Goal: Use online tool/utility: Use online tool/utility

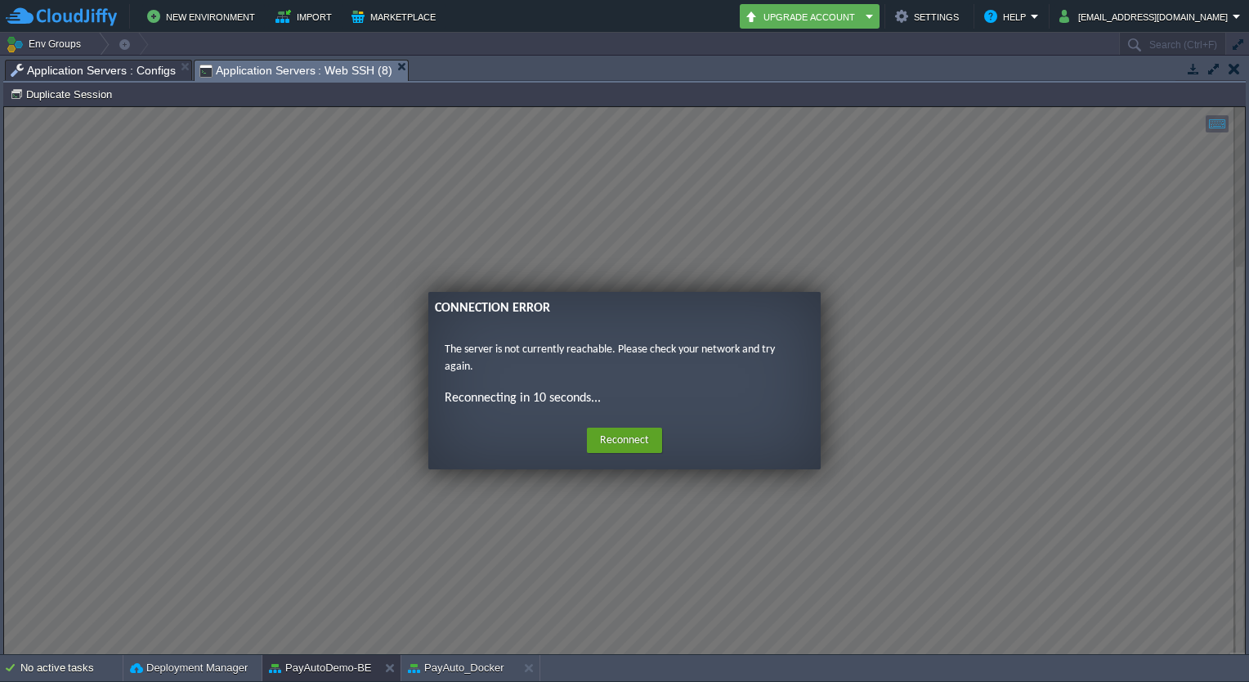
scroll to position [740, 0]
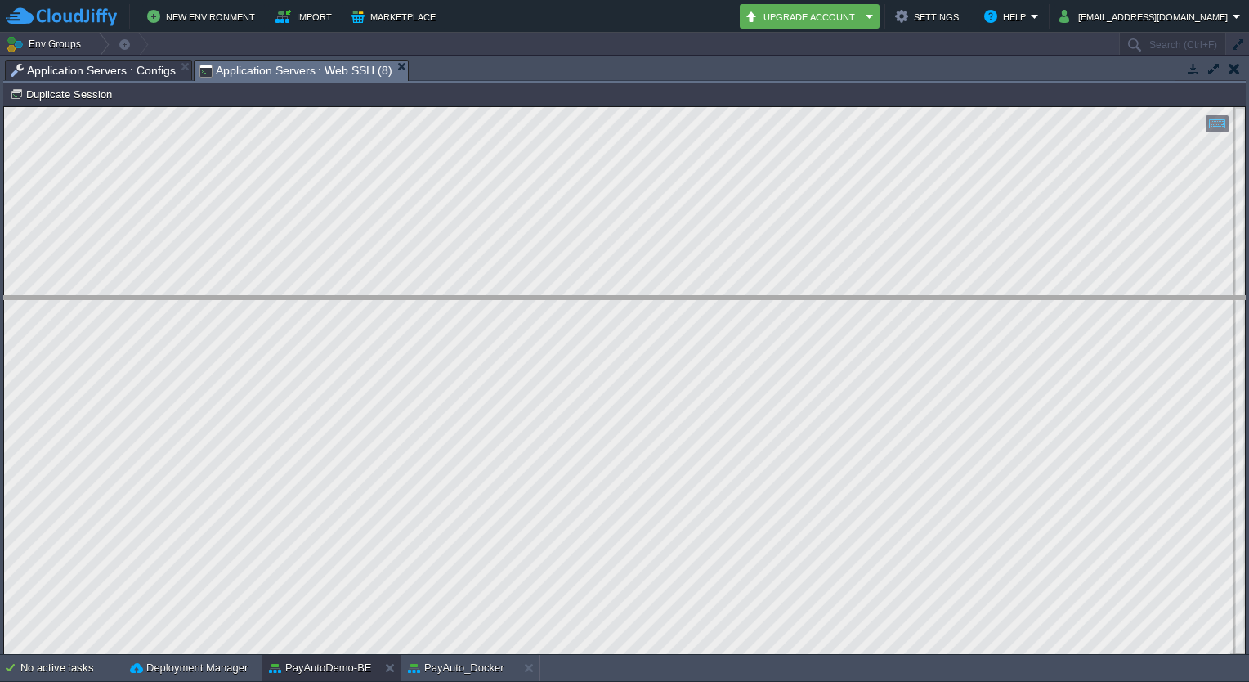
drag, startPoint x: 500, startPoint y: 66, endPoint x: 492, endPoint y: 335, distance: 269.0
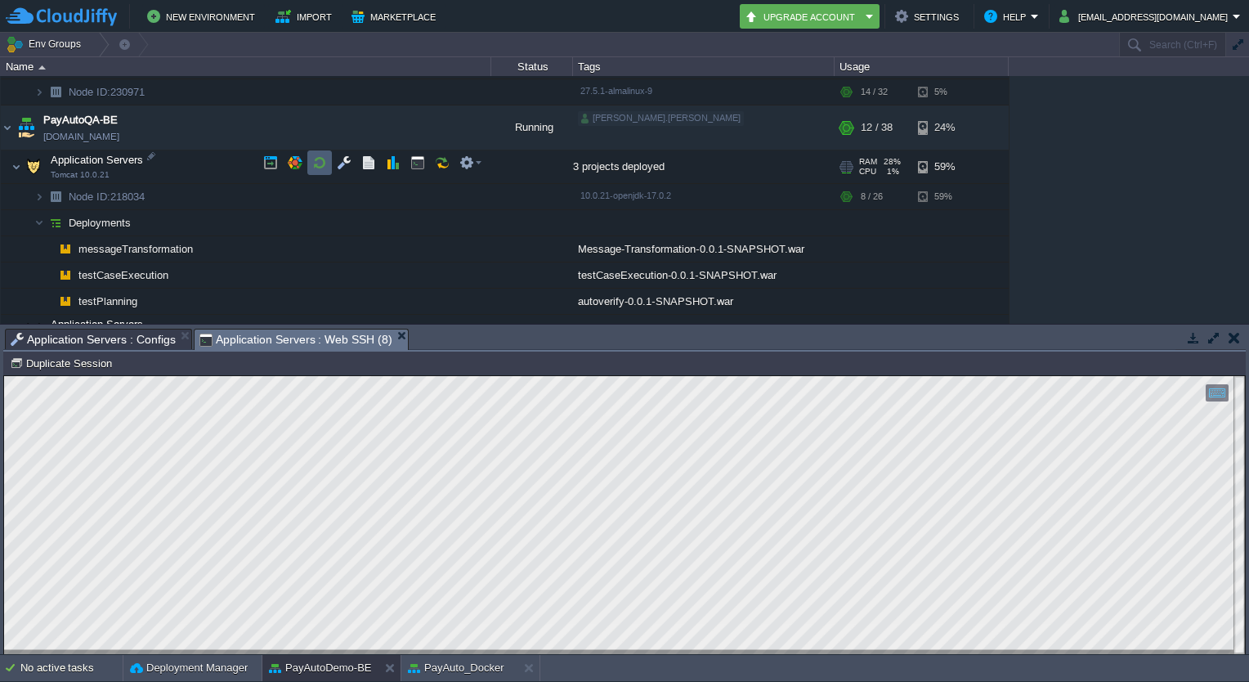
click at [327, 156] on td at bounding box center [319, 162] width 25 height 25
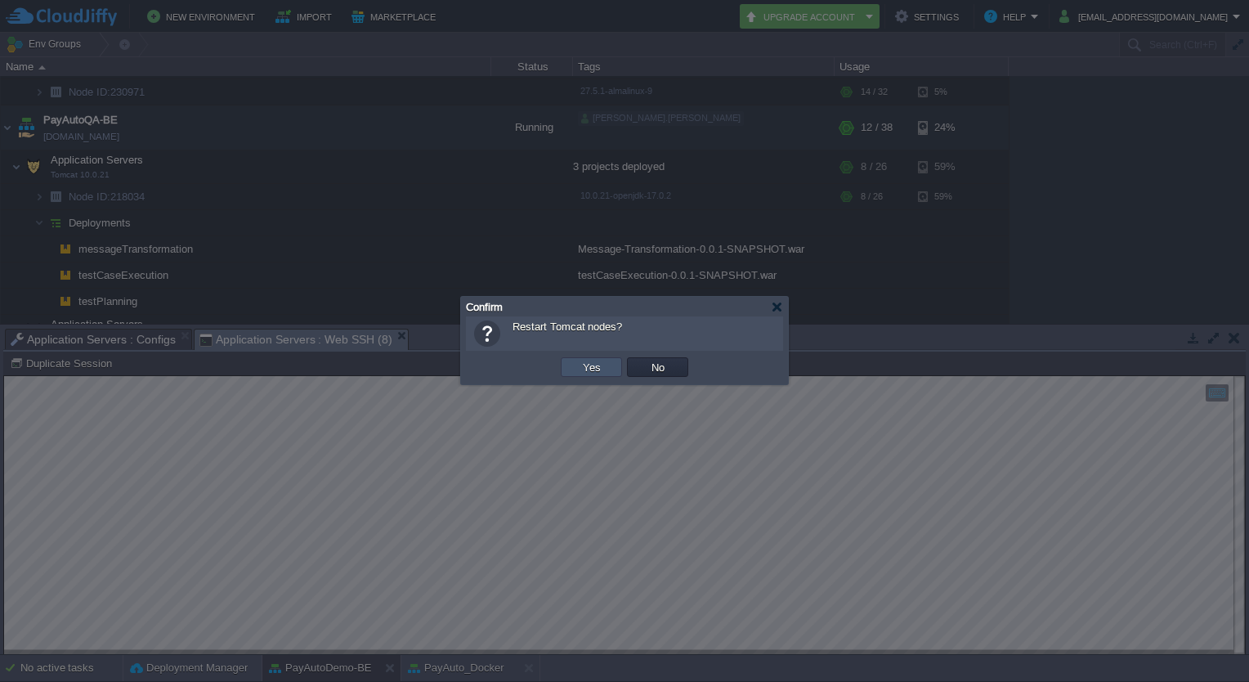
click at [582, 363] on button "Yes" at bounding box center [592, 367] width 28 height 15
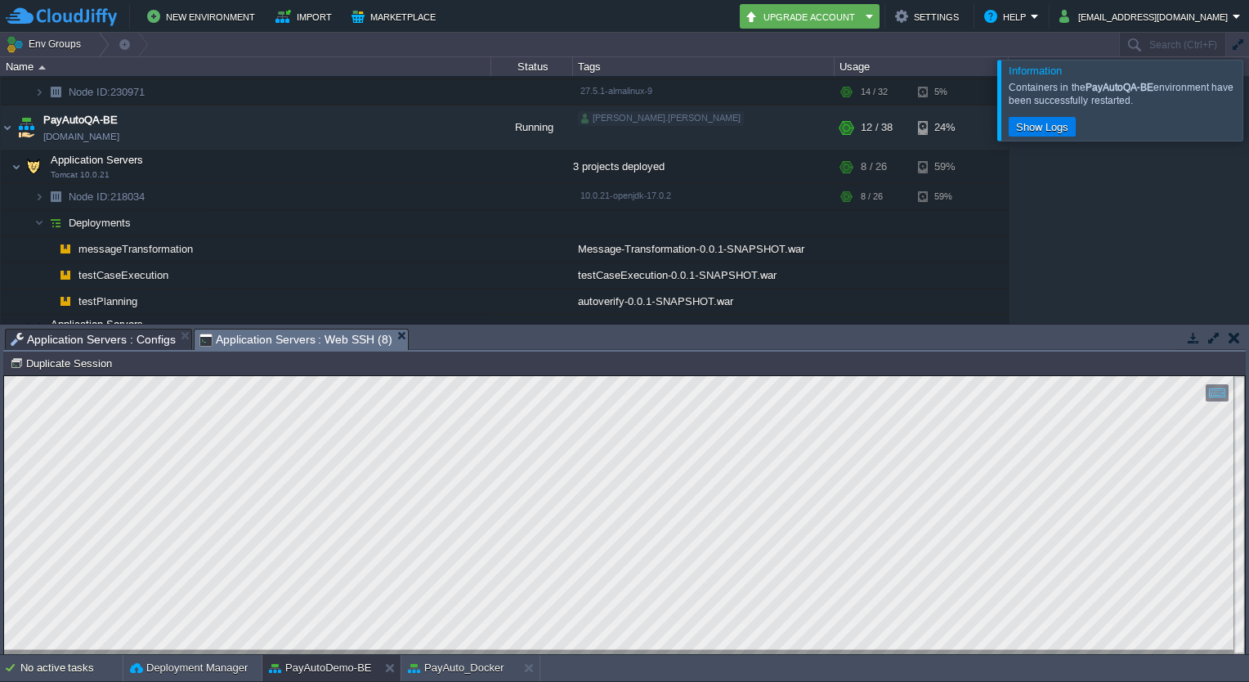
click at [1248, 101] on div at bounding box center [1268, 100] width 0 height 80
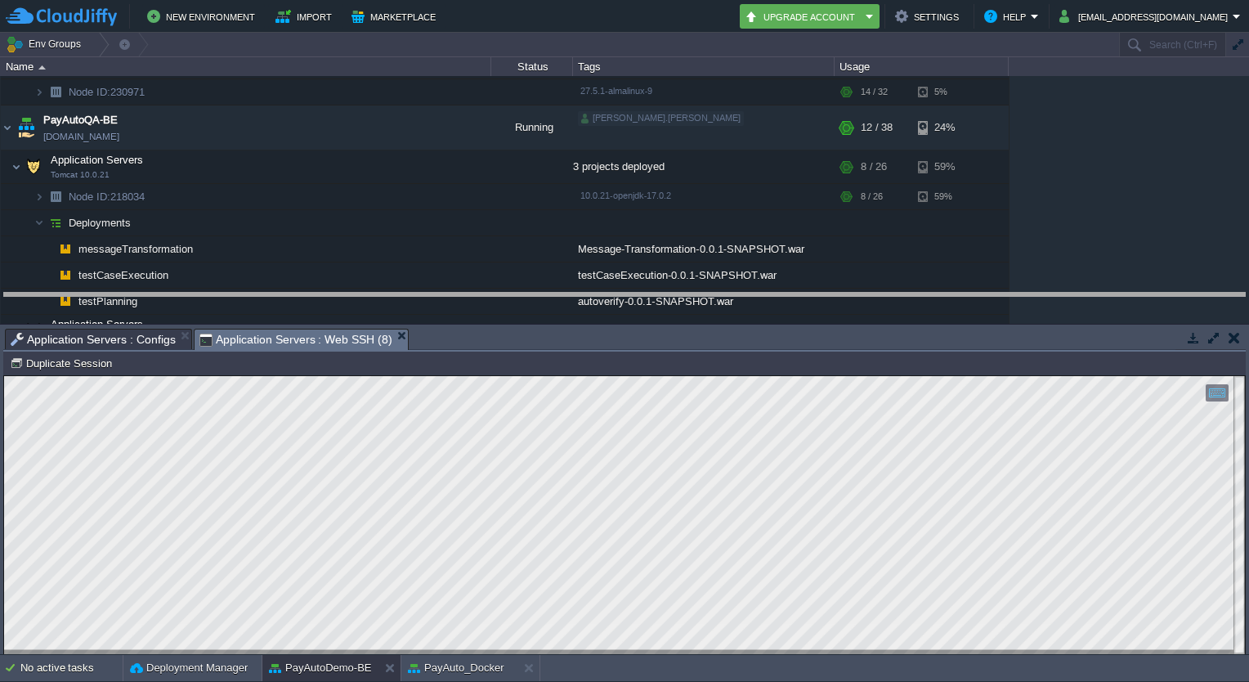
drag, startPoint x: 588, startPoint y: 351, endPoint x: 620, endPoint y: 315, distance: 48.0
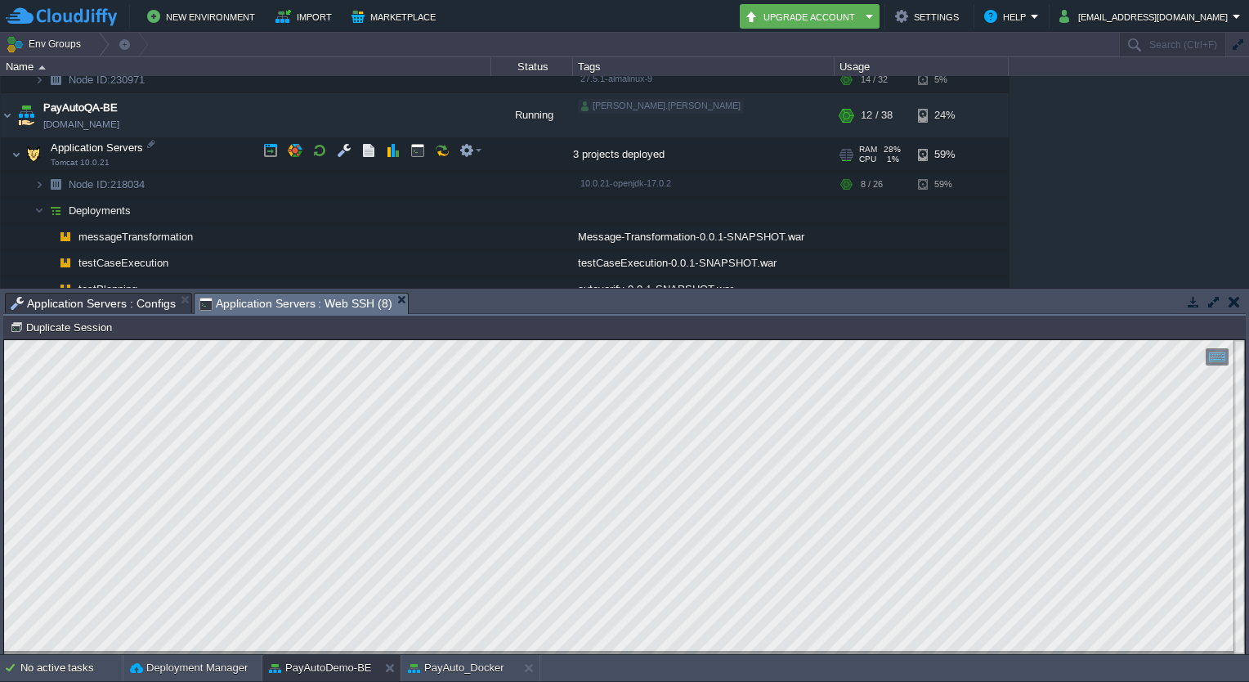
scroll to position [648, 0]
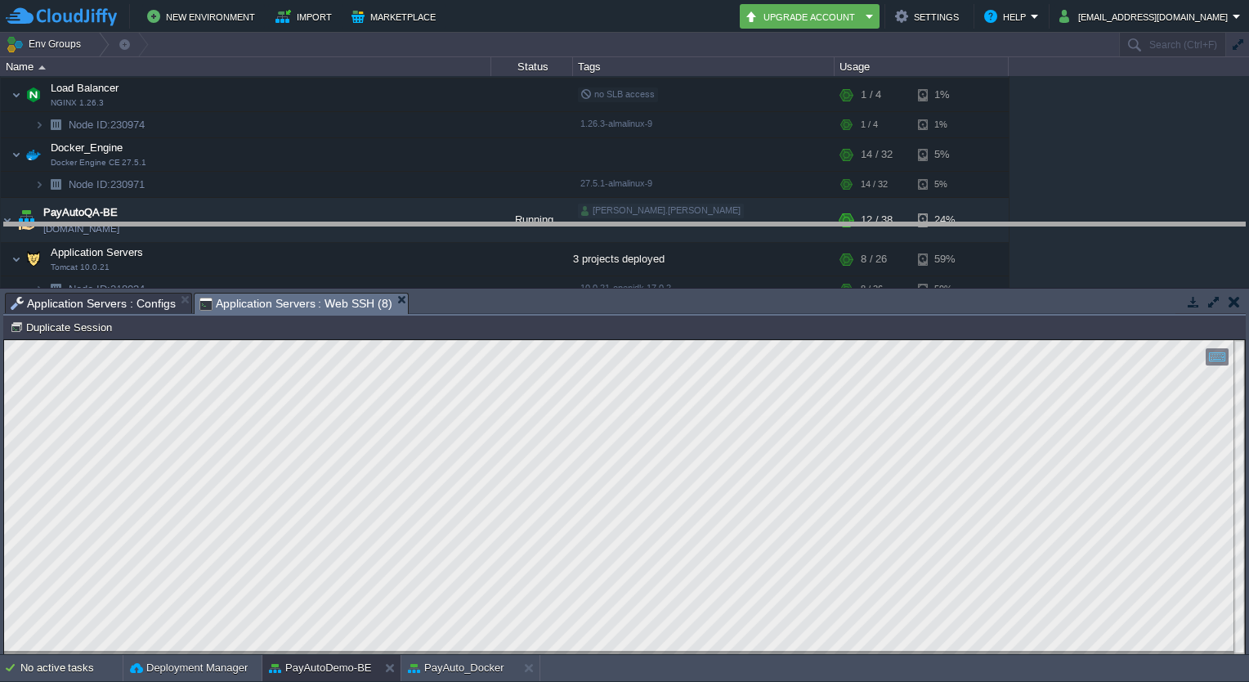
drag, startPoint x: 619, startPoint y: 309, endPoint x: 584, endPoint y: 238, distance: 78.9
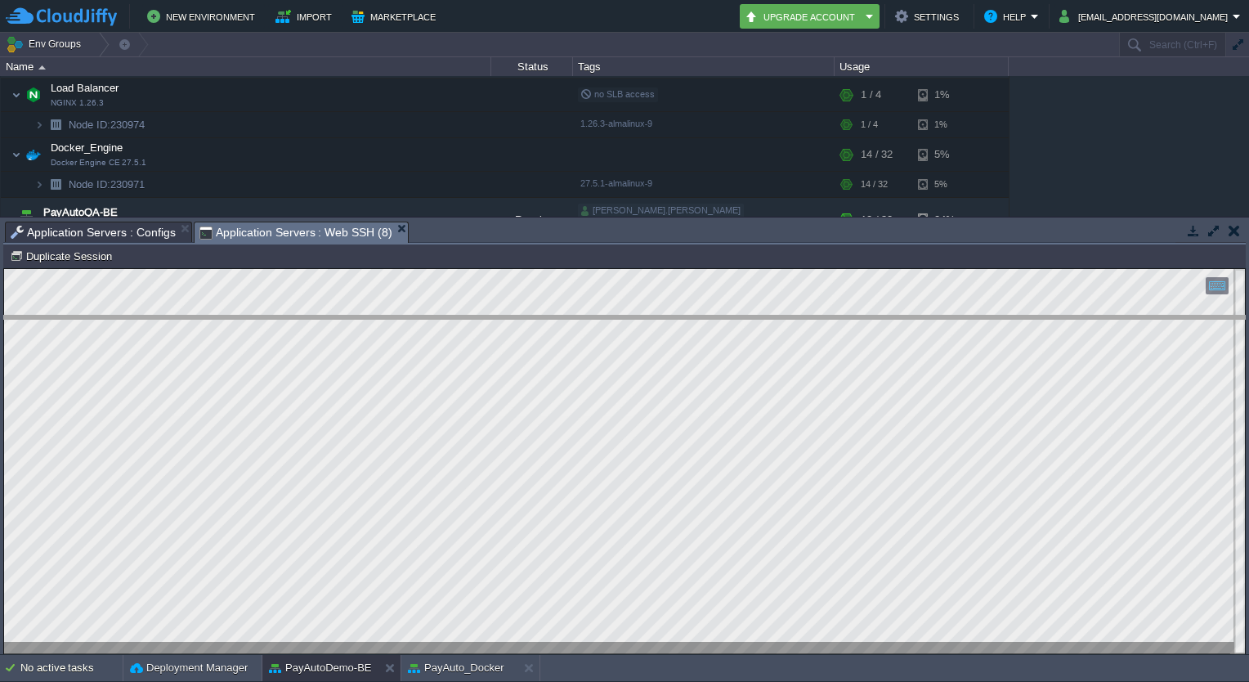
drag, startPoint x: 601, startPoint y: 235, endPoint x: 624, endPoint y: 329, distance: 96.5
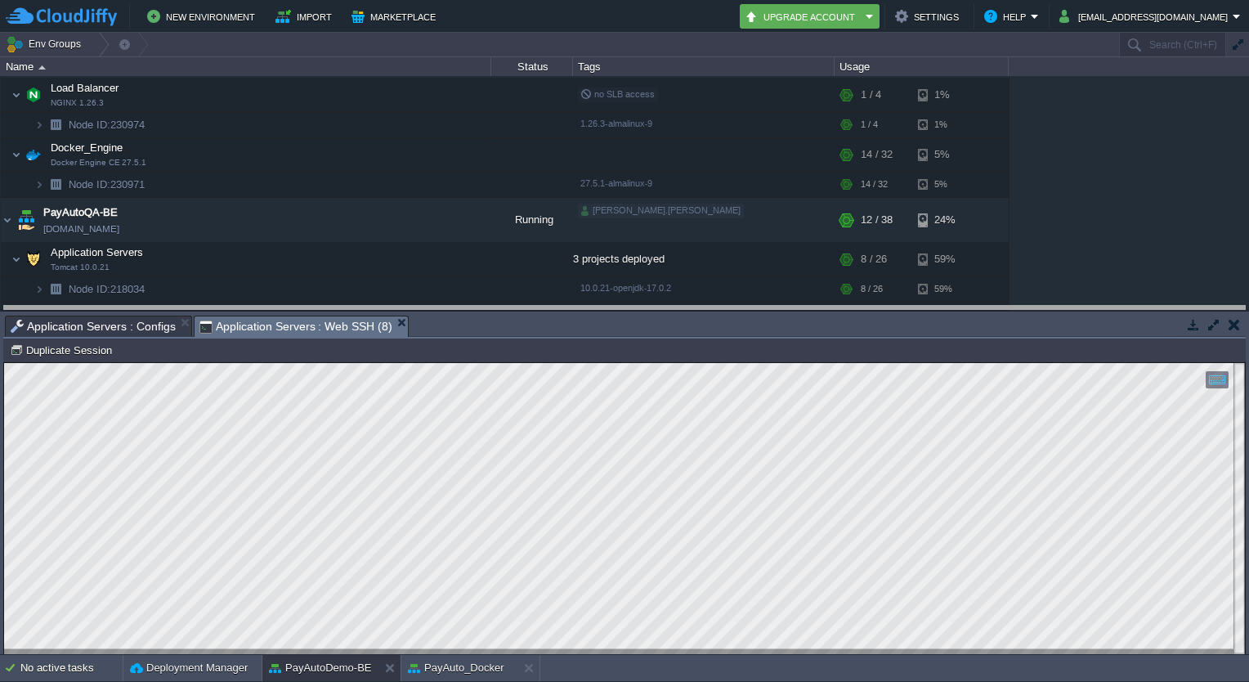
drag, startPoint x: 624, startPoint y: 329, endPoint x: 618, endPoint y: 320, distance: 10.0
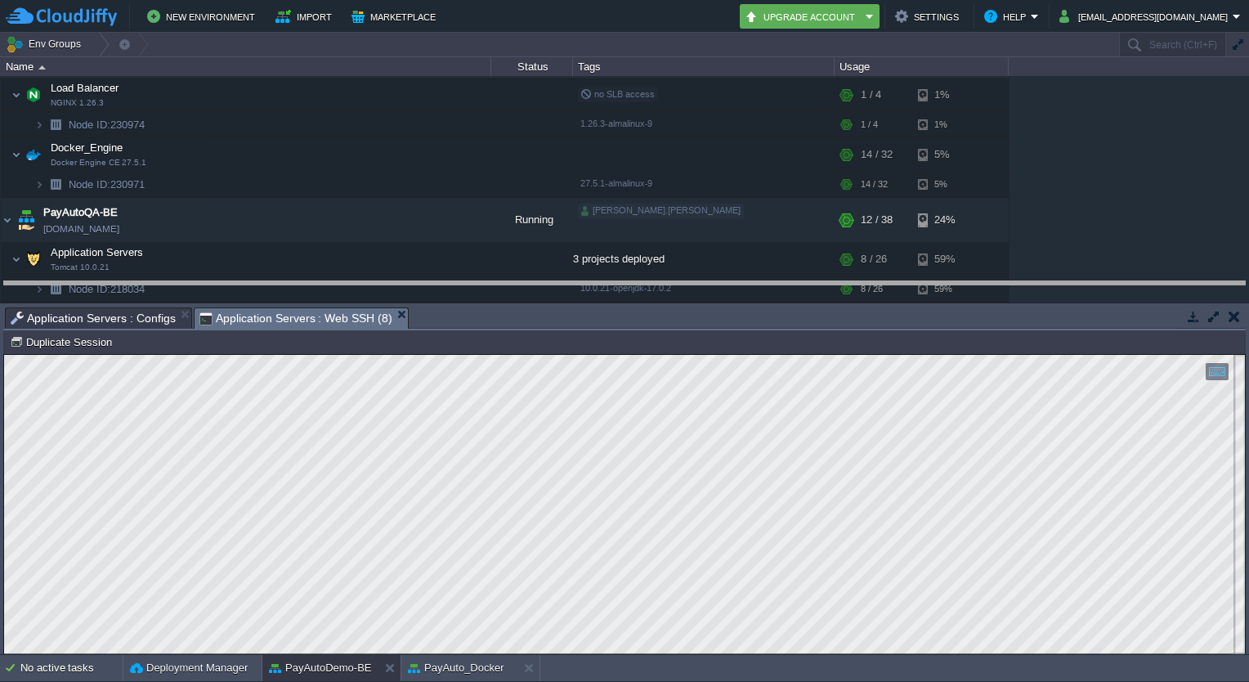
drag, startPoint x: 618, startPoint y: 320, endPoint x: 600, endPoint y: 295, distance: 31.1
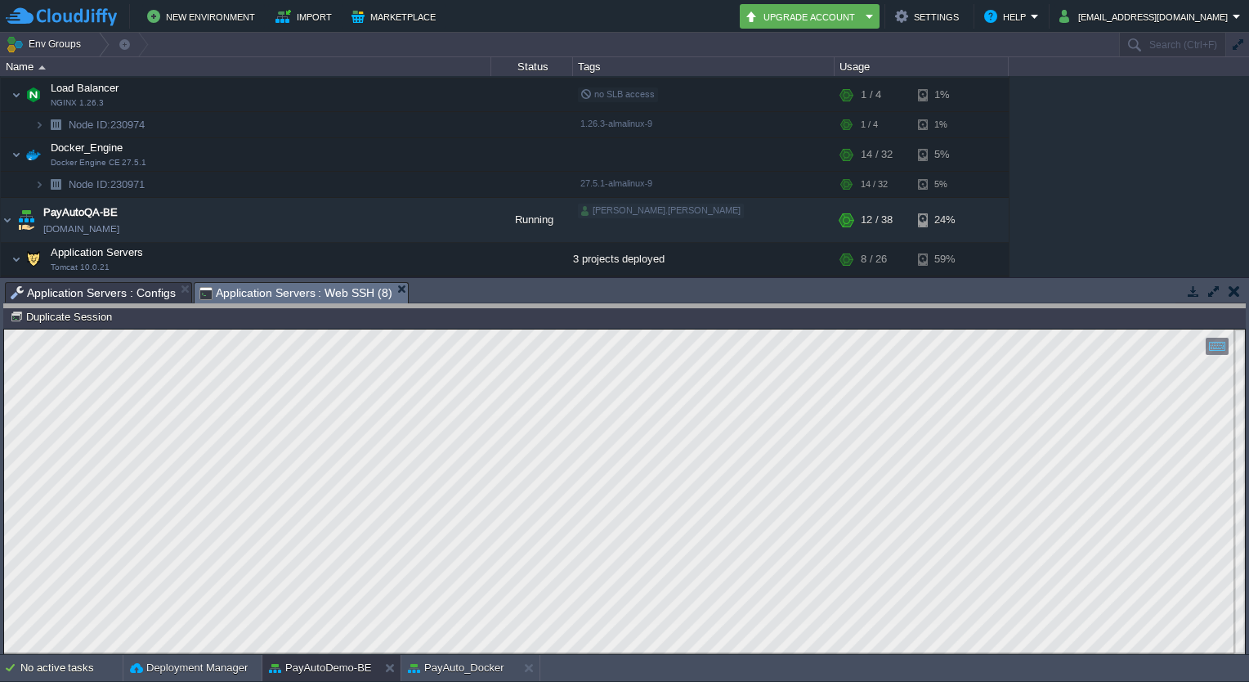
drag, startPoint x: 551, startPoint y: 292, endPoint x: 562, endPoint y: 314, distance: 24.9
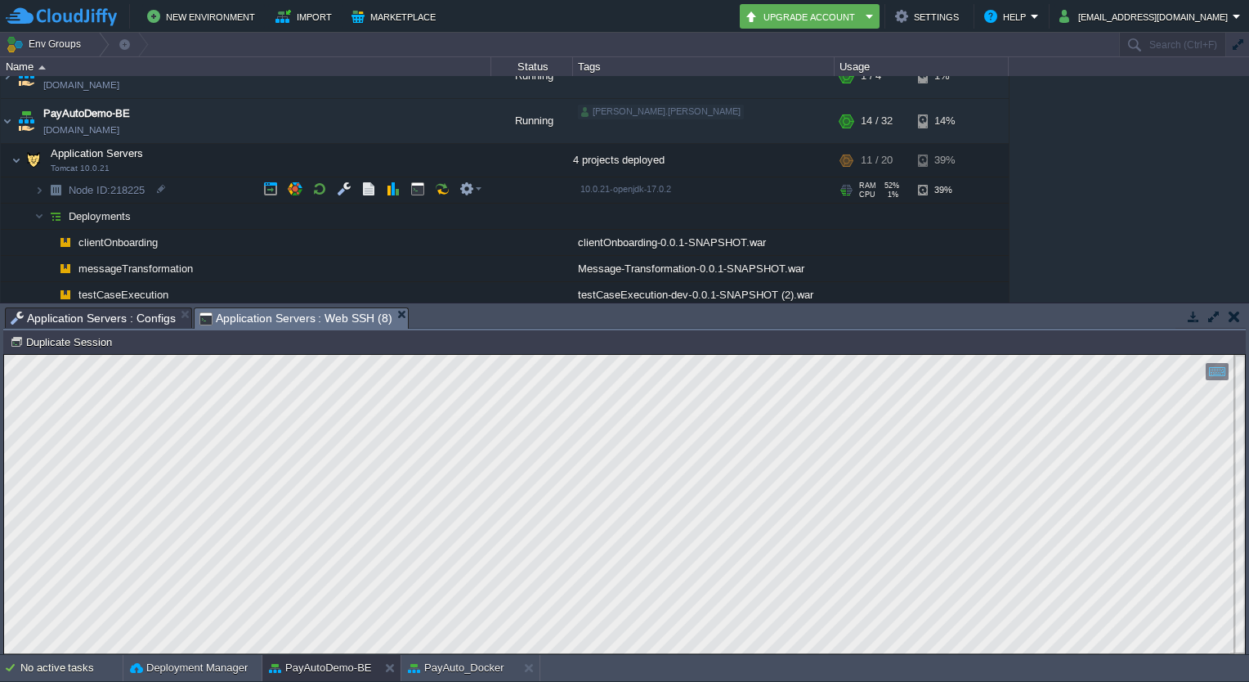
scroll to position [154, 0]
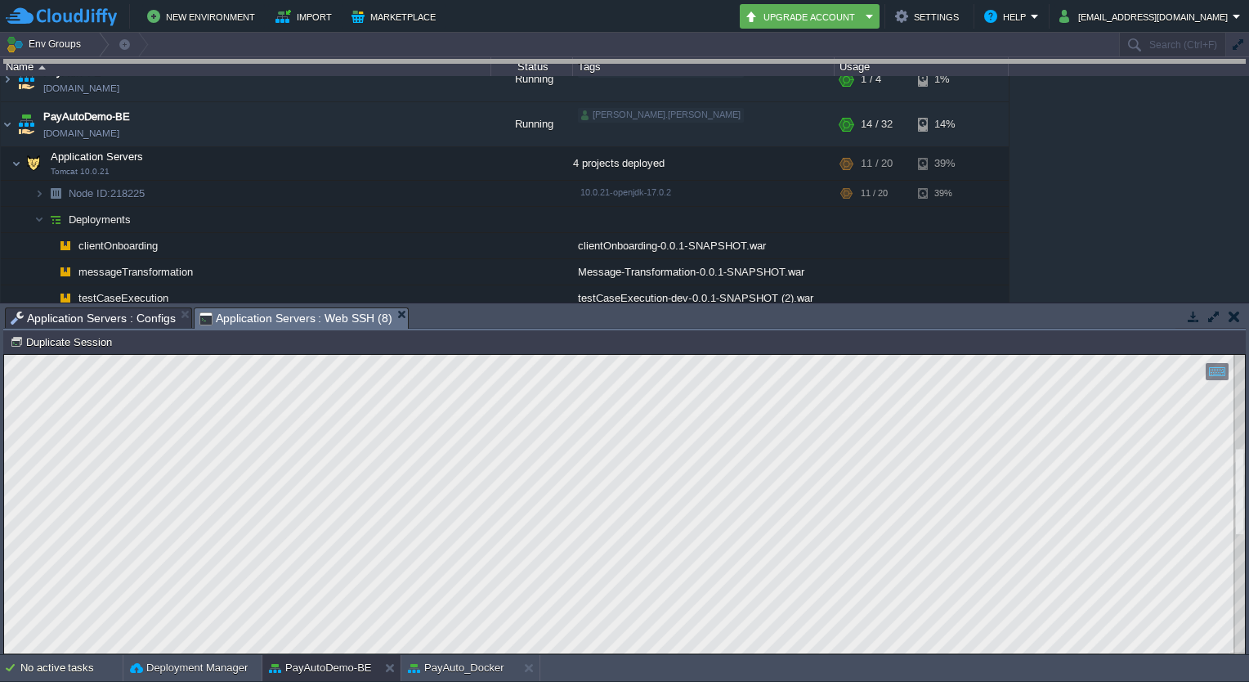
drag, startPoint x: 546, startPoint y: 319, endPoint x: 523, endPoint y: 38, distance: 281.2
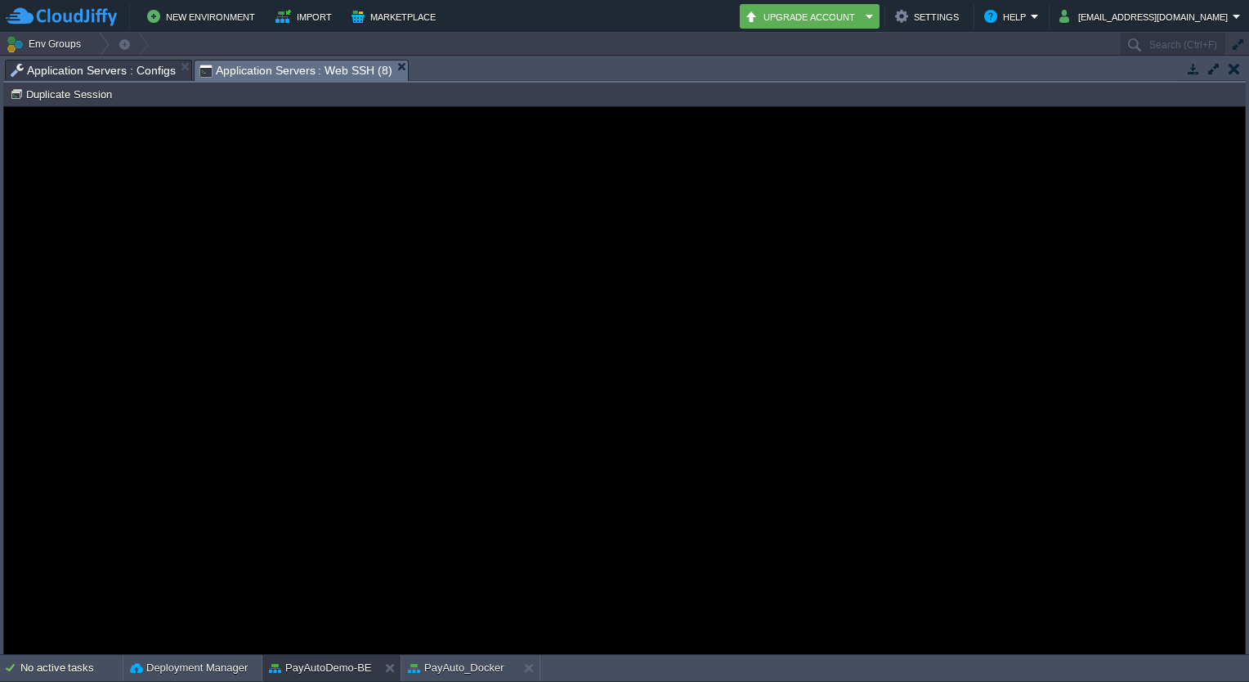
drag, startPoint x: 272, startPoint y: 121, endPoint x: 266, endPoint y: 168, distance: 47.0
click at [266, 168] on guac-modal "Error An error has occurred and this action cannot be completed. If the problem…" at bounding box center [624, 380] width 1241 height 547
click at [85, 96] on button "Duplicate Session" at bounding box center [63, 94] width 107 height 15
type input "#000000"
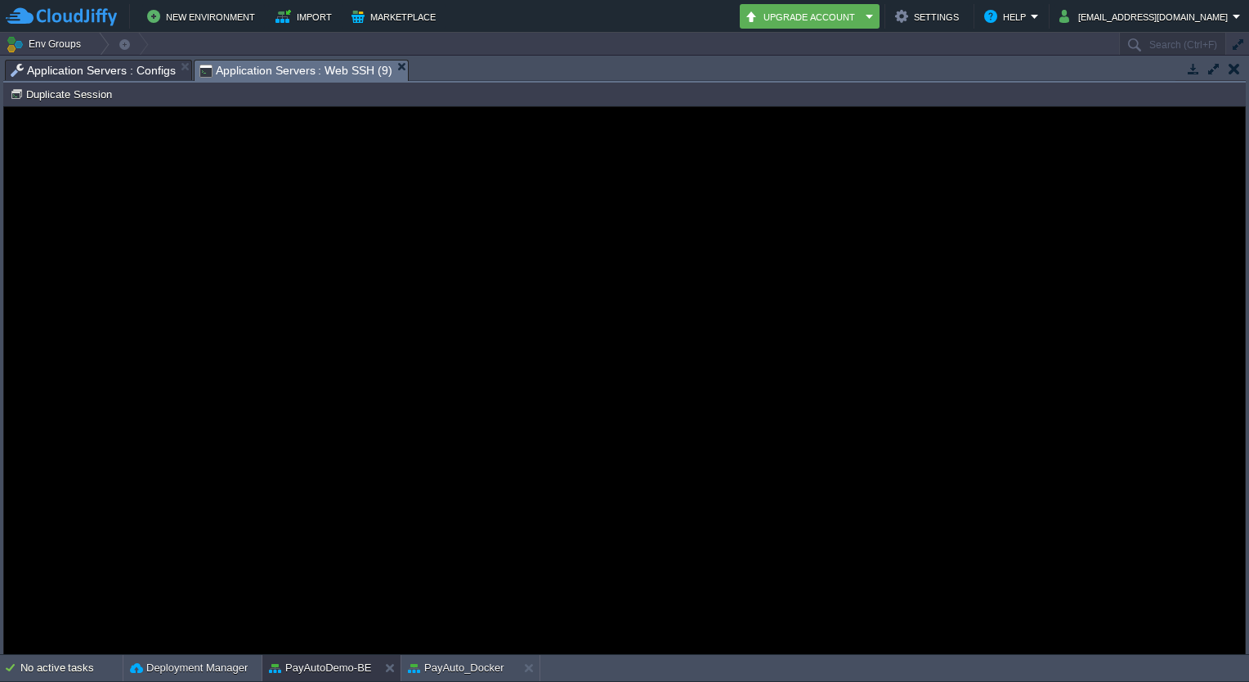
click at [414, 437] on div "Error An error has occurred and this action cannot be completed. If the problem…" at bounding box center [624, 380] width 1241 height 133
click at [448, 674] on button "PayAuto_Docker" at bounding box center [456, 667] width 96 height 16
type input "#000000"
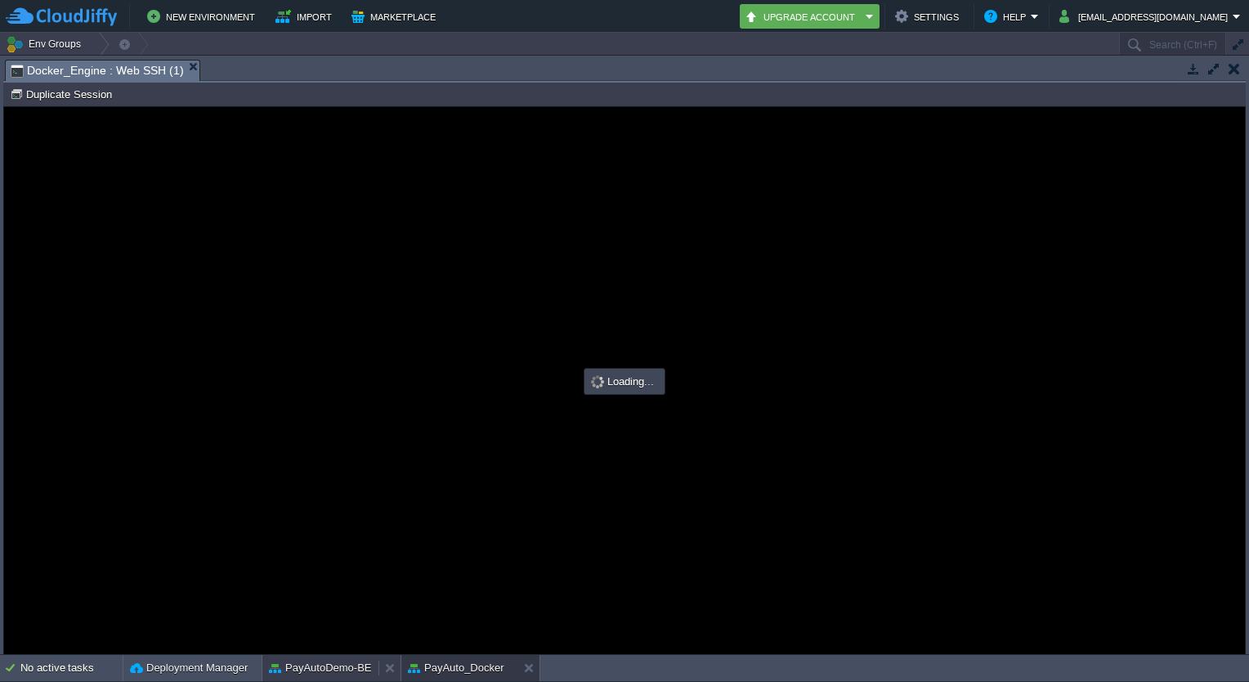
click at [338, 662] on button "PayAutoDemo-BE" at bounding box center [320, 667] width 103 height 16
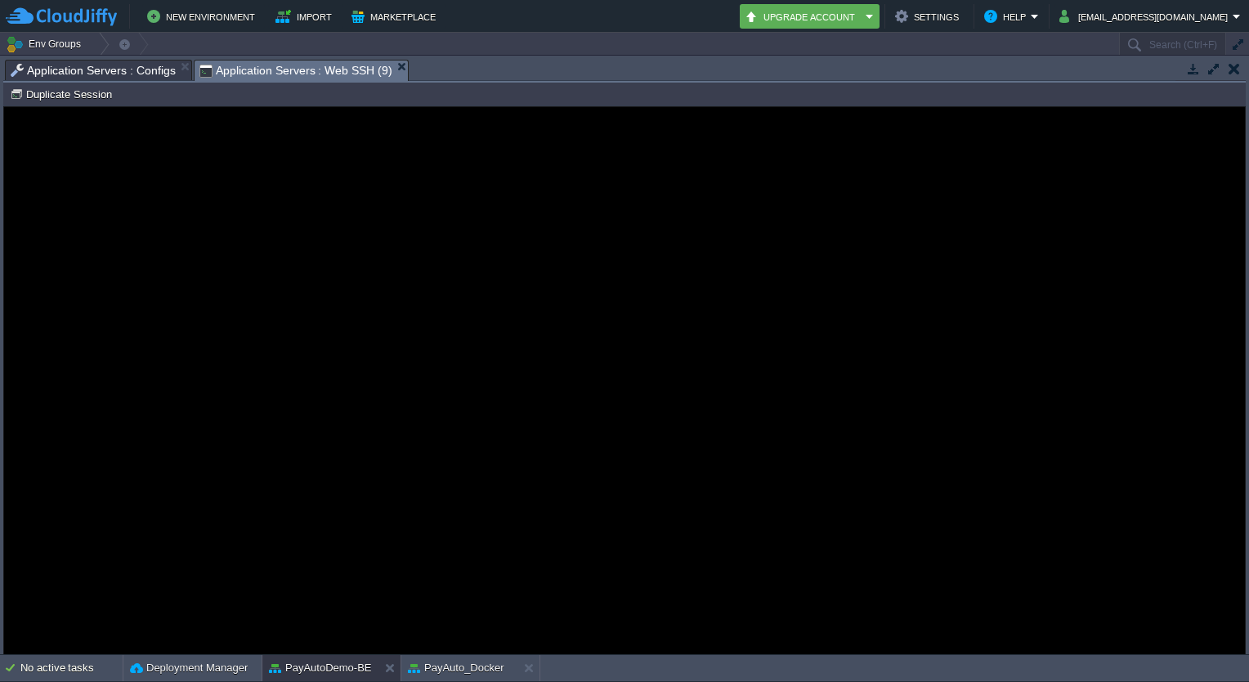
click at [331, 439] on div "Error An error has occurred and this action cannot be completed. If the problem…" at bounding box center [624, 380] width 1241 height 133
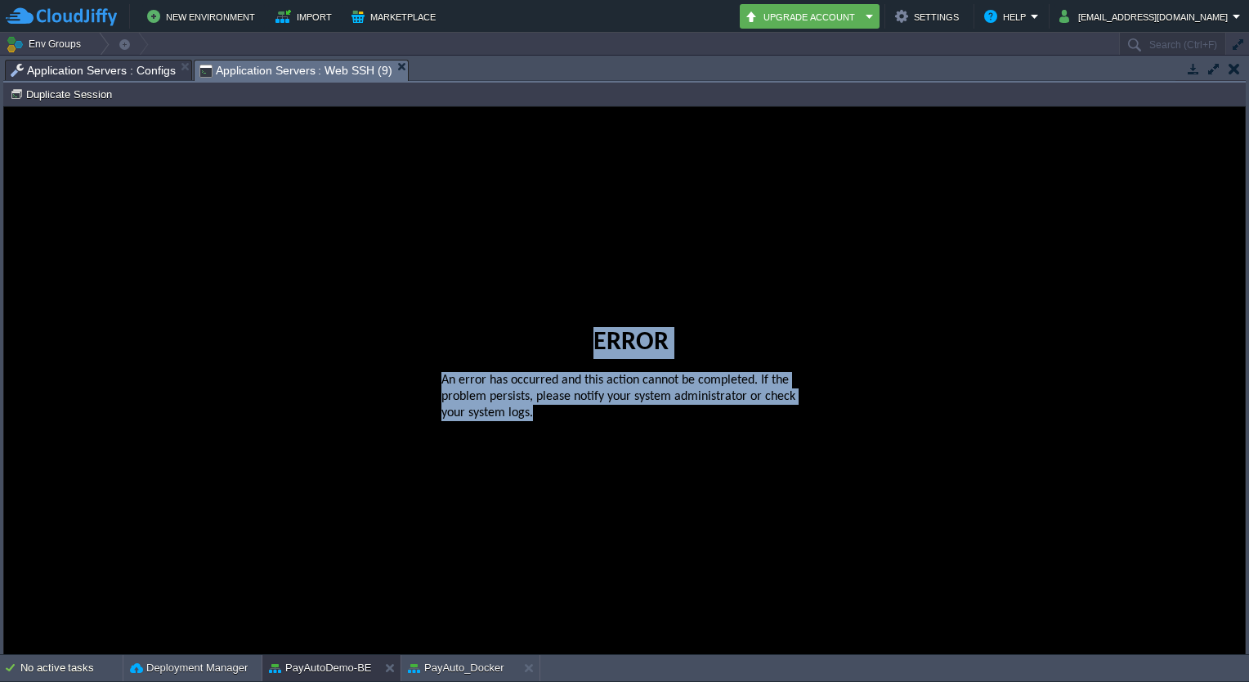
drag, startPoint x: 354, startPoint y: 178, endPoint x: 727, endPoint y: 490, distance: 486.8
click at [727, 490] on guac-modal "Error An error has occurred and this action cannot be completed. If the problem…" at bounding box center [624, 380] width 1241 height 547
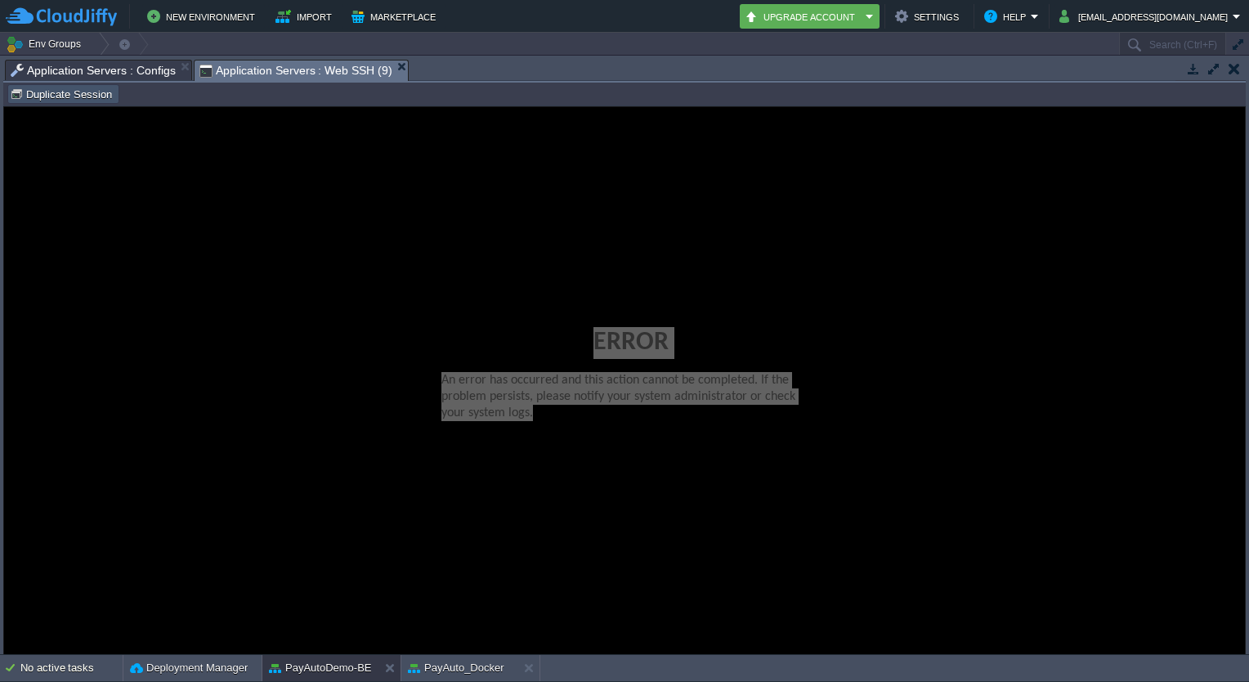
click at [82, 89] on button "Duplicate Session" at bounding box center [63, 94] width 107 height 15
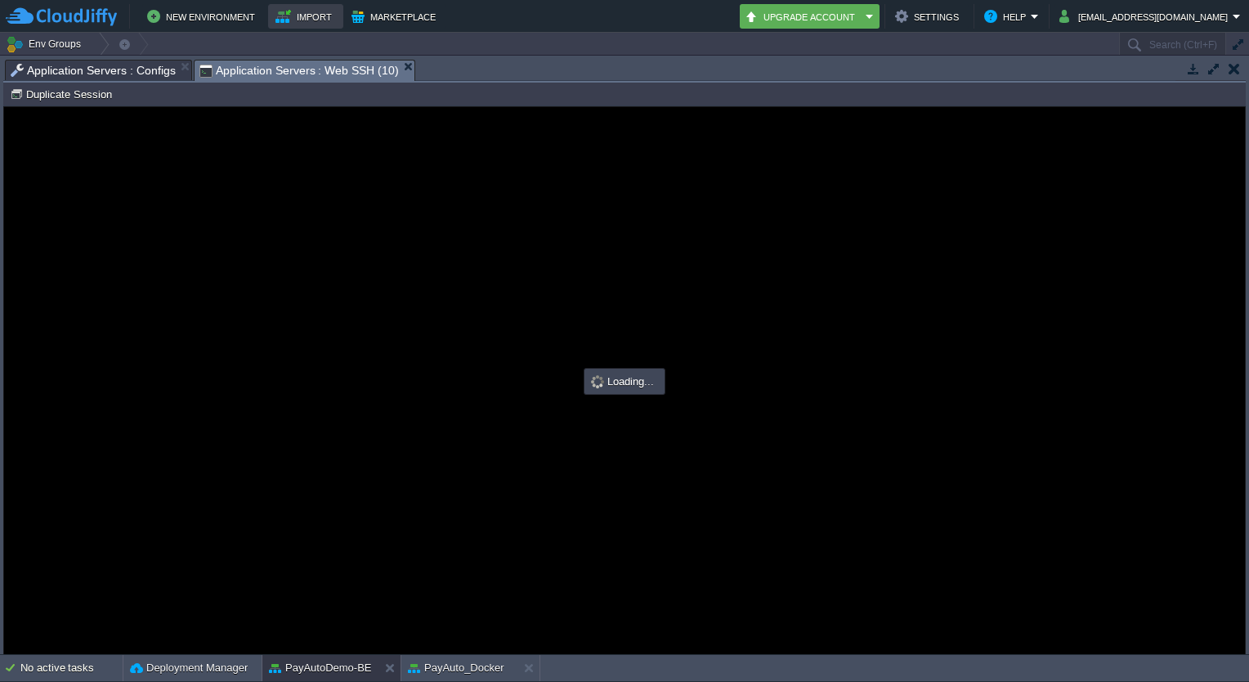
type input "#000000"
